Goal: Task Accomplishment & Management: Complete application form

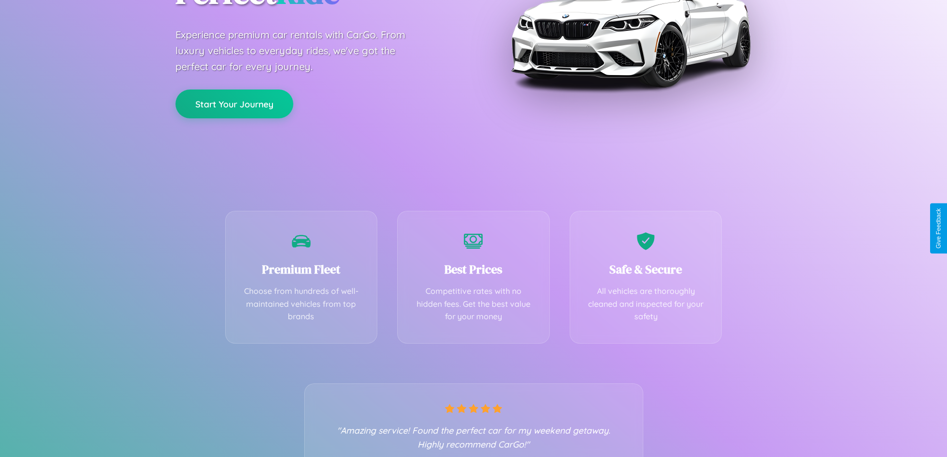
scroll to position [196, 0]
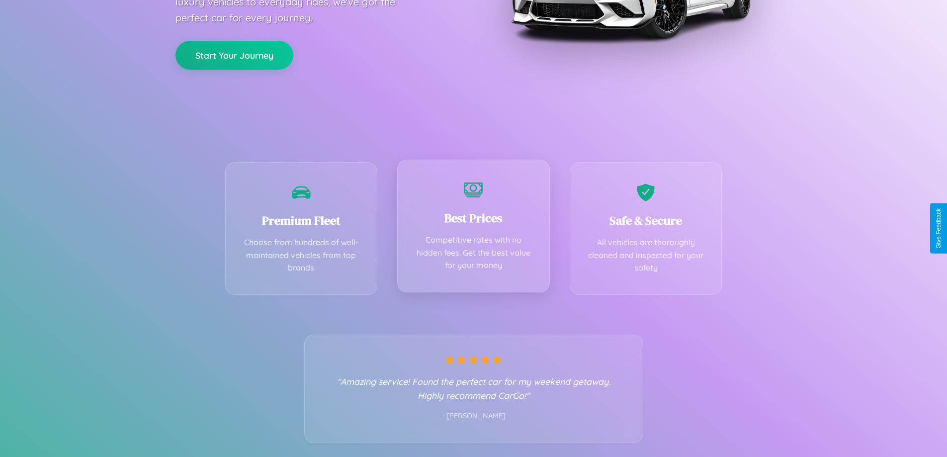
click at [473, 228] on div "Best Prices Competitive rates with no hidden fees. Get the best value for your …" at bounding box center [473, 226] width 153 height 133
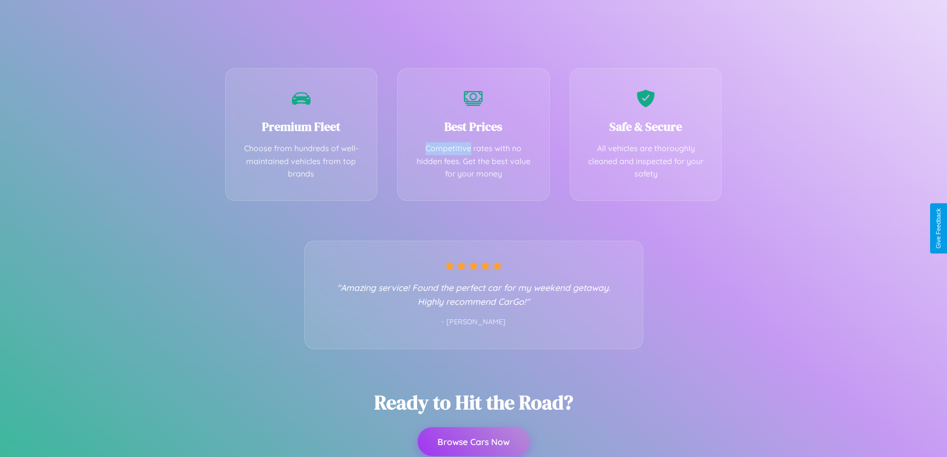
click at [473, 442] on button "Browse Cars Now" at bounding box center [473, 441] width 112 height 29
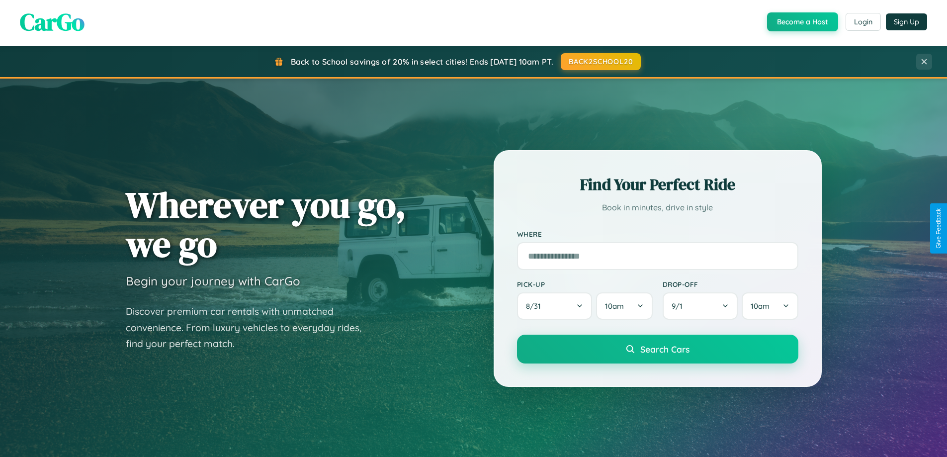
scroll to position [1912, 0]
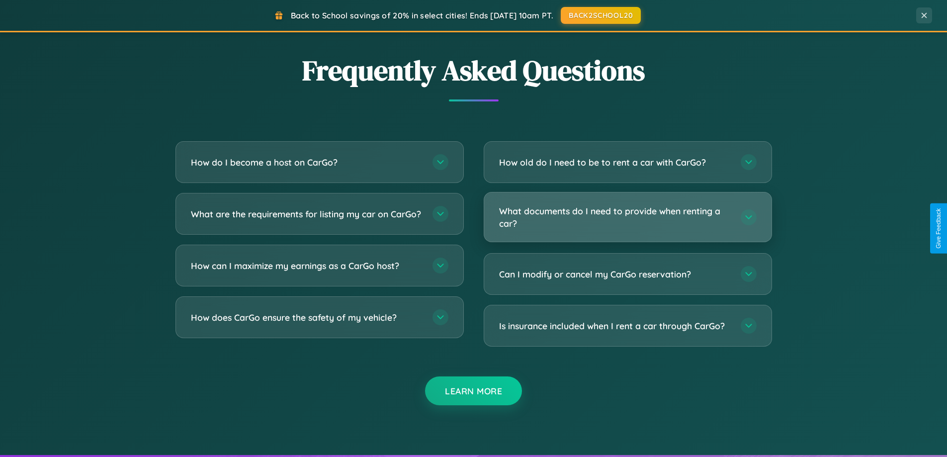
click at [627, 217] on h3 "What documents do I need to provide when renting a car?" at bounding box center [615, 217] width 232 height 24
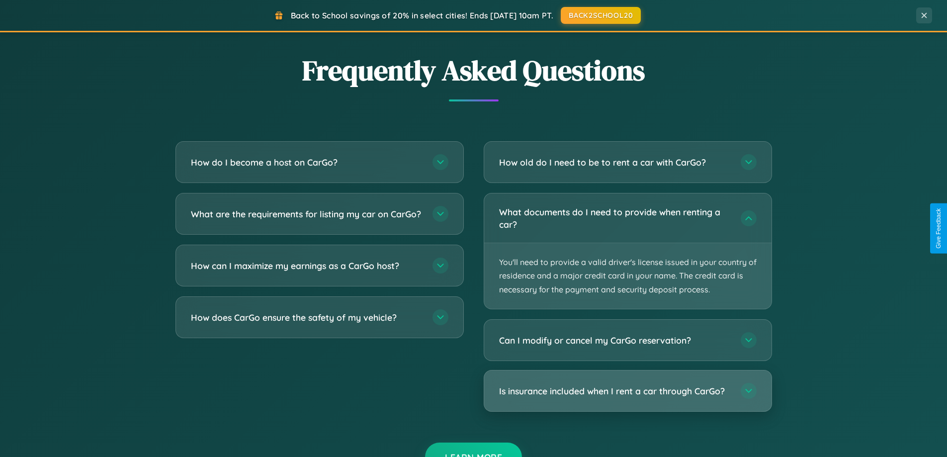
click at [627, 391] on h3 "Is insurance included when I rent a car through CarGo?" at bounding box center [615, 391] width 232 height 12
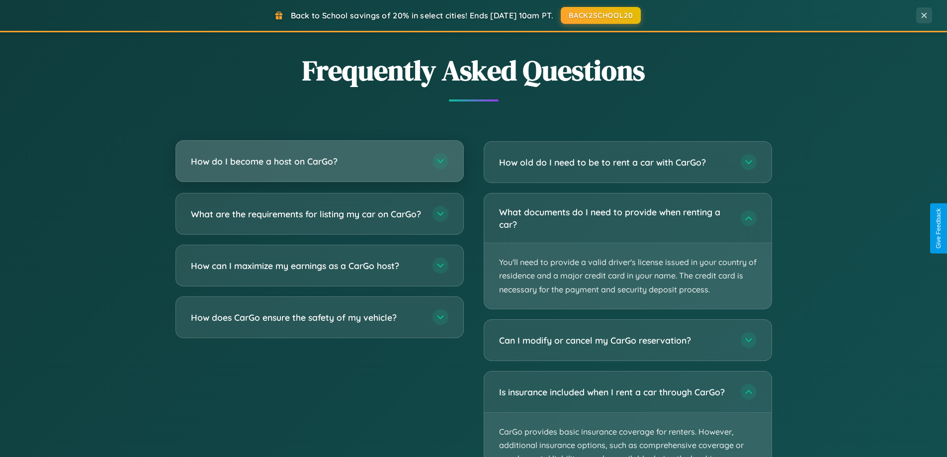
click at [319, 161] on h3 "How do I become a host on CarGo?" at bounding box center [307, 161] width 232 height 12
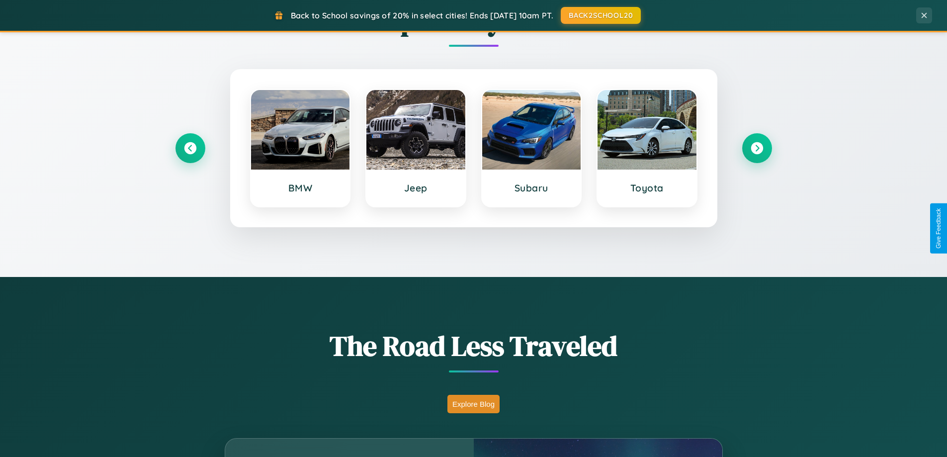
scroll to position [0, 0]
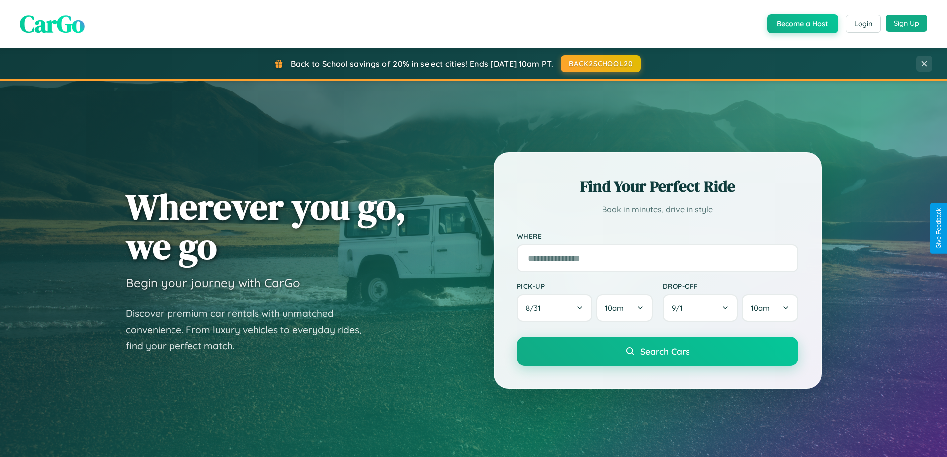
click at [906, 23] on button "Sign Up" at bounding box center [906, 23] width 41 height 17
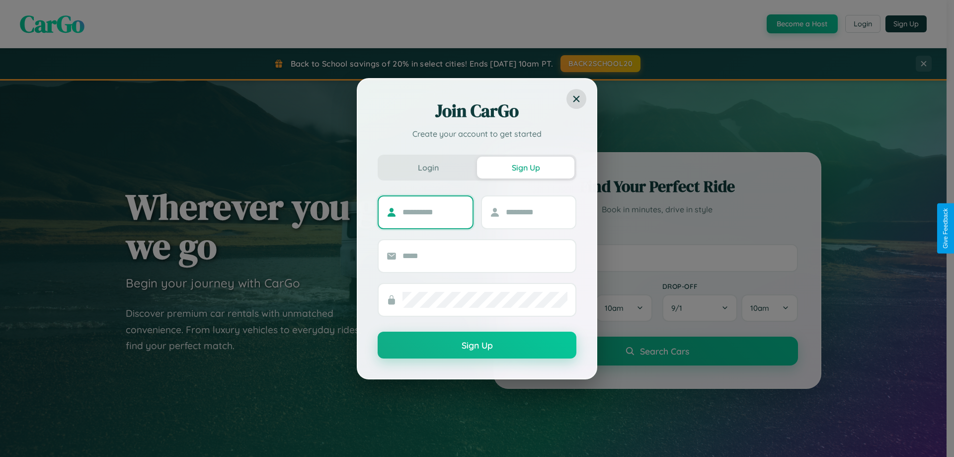
click at [433, 212] on input "text" at bounding box center [434, 212] width 62 height 16
type input "*****"
click at [536, 212] on input "text" at bounding box center [537, 212] width 62 height 16
type input "*****"
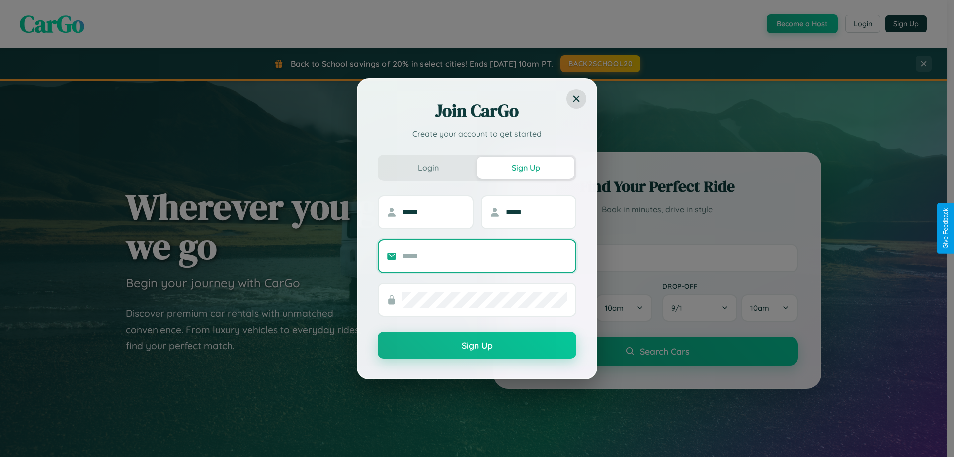
click at [485, 255] on input "text" at bounding box center [485, 256] width 165 height 16
type input "**********"
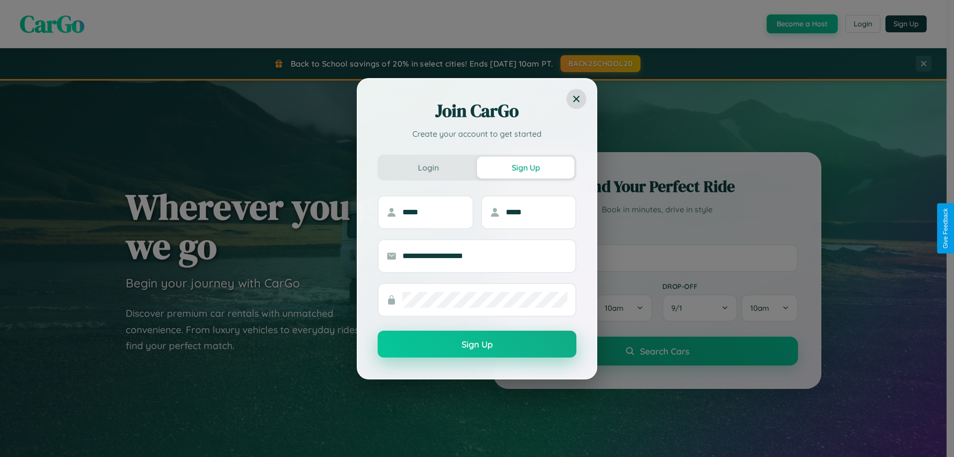
click at [477, 344] on button "Sign Up" at bounding box center [477, 343] width 199 height 27
